Goal: Task Accomplishment & Management: Manage account settings

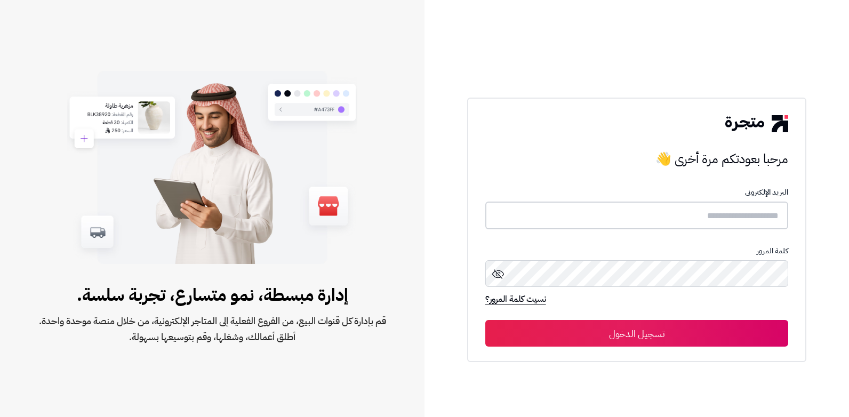
click at [694, 224] on input "text" at bounding box center [637, 216] width 304 height 28
type input "******"
click at [485, 320] on button "تسجيل الدخول" at bounding box center [637, 333] width 304 height 27
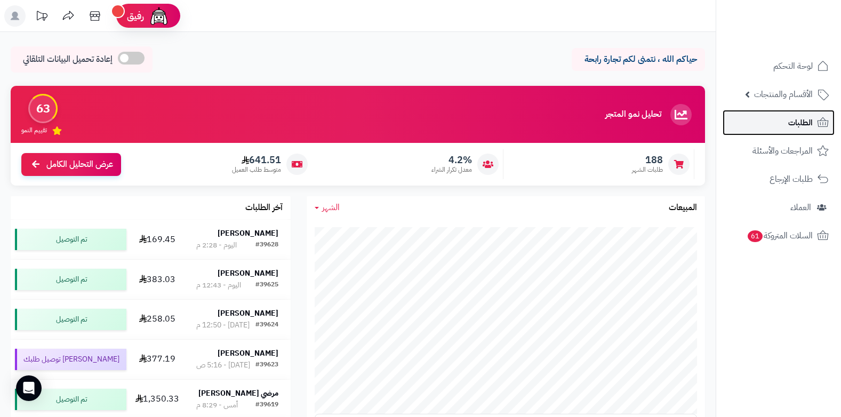
click at [817, 118] on icon at bounding box center [823, 122] width 13 height 13
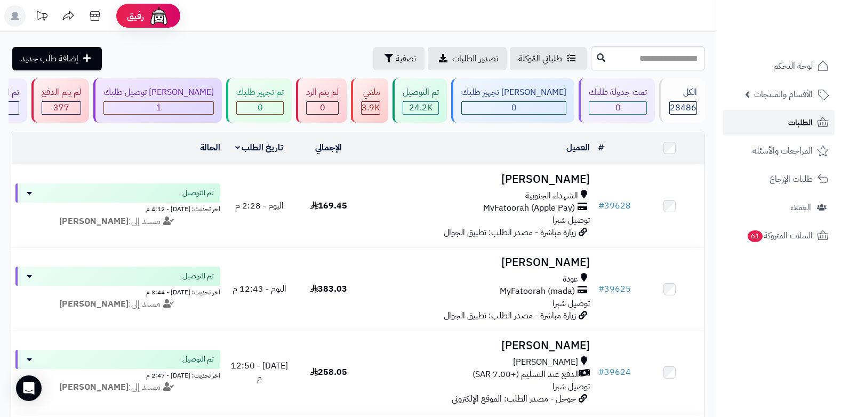
click at [800, 124] on span "الطلبات" at bounding box center [801, 122] width 25 height 15
click at [789, 119] on span "الطلبات" at bounding box center [801, 122] width 25 height 15
click at [781, 128] on link "الطلبات" at bounding box center [779, 123] width 112 height 26
click at [823, 123] on icon at bounding box center [823, 122] width 13 height 13
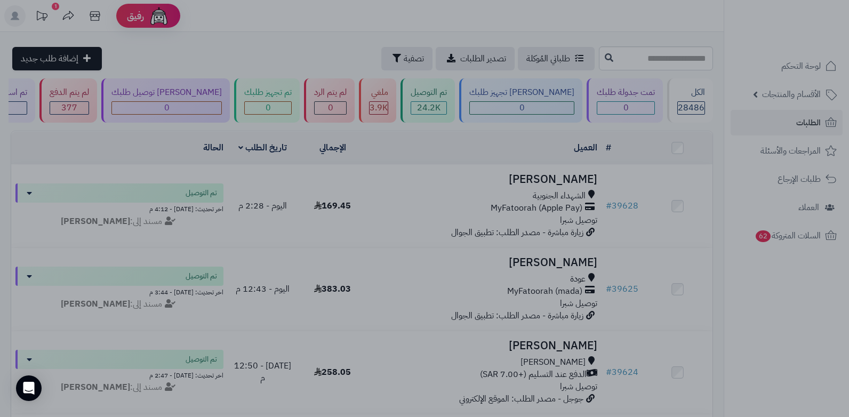
click at [815, 128] on div at bounding box center [424, 208] width 849 height 417
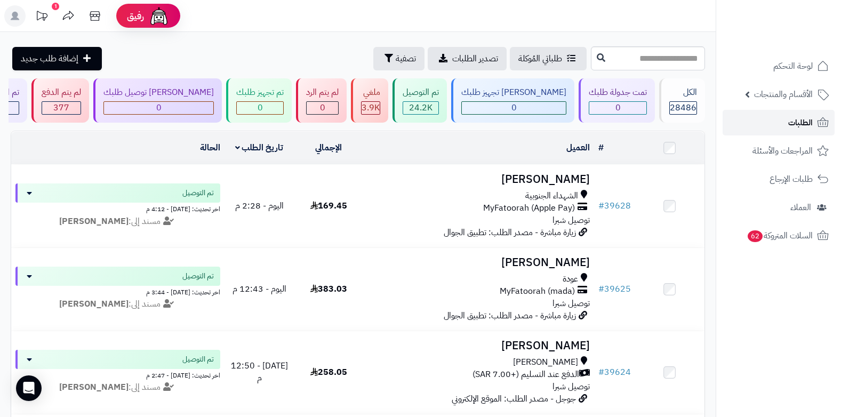
click at [815, 128] on link "الطلبات" at bounding box center [779, 123] width 112 height 26
click at [791, 122] on span "الطلبات" at bounding box center [801, 122] width 25 height 15
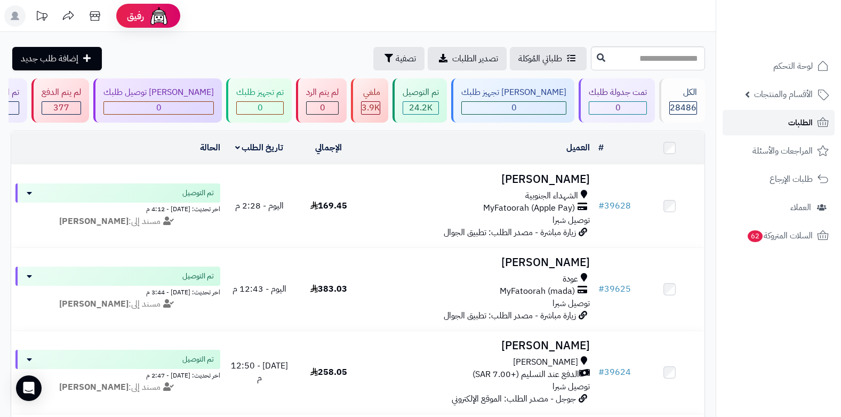
click at [776, 127] on link "الطلبات" at bounding box center [779, 123] width 112 height 26
click at [802, 121] on span "الطلبات" at bounding box center [801, 122] width 25 height 15
click at [795, 121] on span "الطلبات" at bounding box center [801, 122] width 25 height 15
click at [786, 121] on link "الطلبات" at bounding box center [779, 123] width 112 height 26
